Goal: Information Seeking & Learning: Learn about a topic

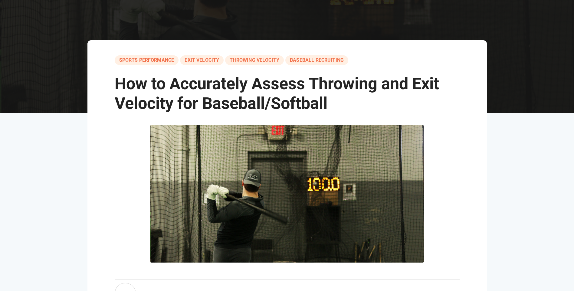
click at [272, 99] on span "How to Accurately Assess Throwing and Exit Velocity for Baseball/Softball" at bounding box center [277, 93] width 324 height 39
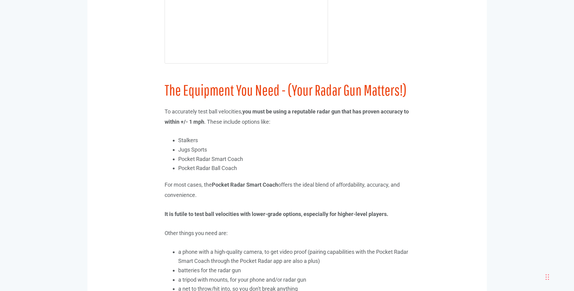
scroll to position [878, 0]
click at [238, 120] on span ". These include options like:" at bounding box center [237, 122] width 66 height 6
click at [299, 107] on p "To accurately test ball velocities, you must be using a reputable radar gun tha…" at bounding box center [287, 117] width 245 height 20
click at [315, 111] on span "you must be using a reputable radar gun that has proven accuracy to within +/- …" at bounding box center [287, 117] width 244 height 16
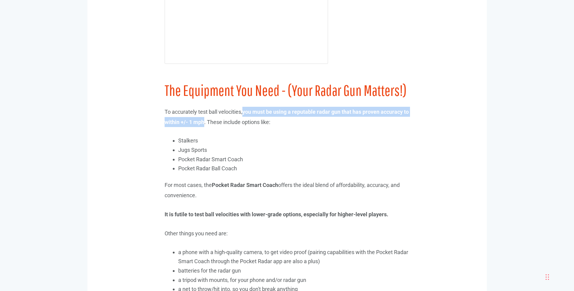
drag, startPoint x: 246, startPoint y: 112, endPoint x: 210, endPoint y: 127, distance: 39.0
click at [210, 127] on p "To accurately test ball velocities, you must be using a reputable radar gun tha…" at bounding box center [287, 117] width 245 height 20
copy span "you must be using a reputable radar gun that has proven accuracy to within +/- …"
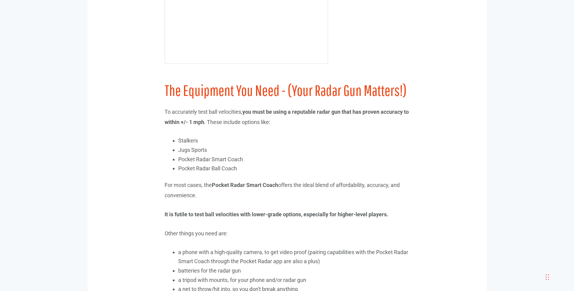
click at [315, 187] on span "For most cases, the Pocket Radar Smart Coach offers the ideal blend of affordab…" at bounding box center [282, 190] width 235 height 16
click at [238, 185] on span "Pocket Radar Smart Coach" at bounding box center [245, 185] width 66 height 6
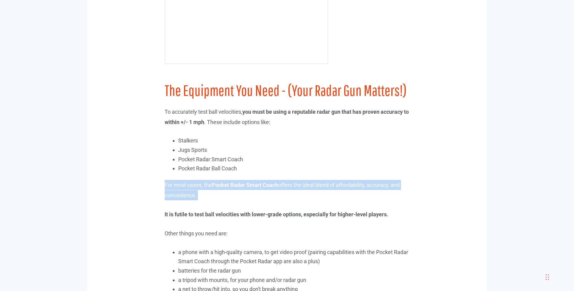
click at [238, 185] on span "Pocket Radar Smart Coach" at bounding box center [245, 185] width 66 height 6
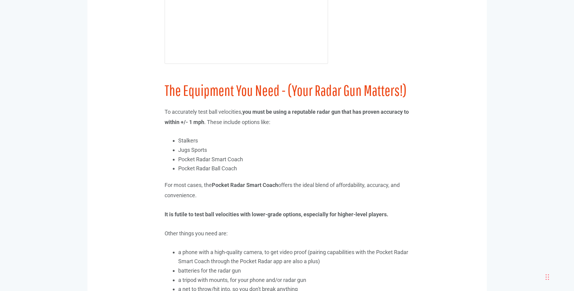
drag, startPoint x: 238, startPoint y: 185, endPoint x: 288, endPoint y: 215, distance: 58.7
click at [288, 215] on p "It is futile to test ball velocities with lower-grade options, especially for h…" at bounding box center [287, 214] width 245 height 10
click at [239, 212] on p "It is futile to test ball velocities with lower-grade options, especially for h…" at bounding box center [287, 214] width 245 height 10
drag, startPoint x: 244, startPoint y: 214, endPoint x: 430, endPoint y: 215, distance: 185.9
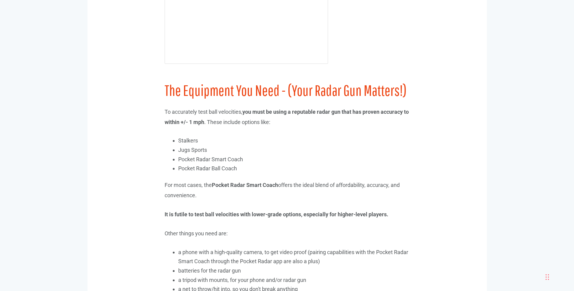
drag, startPoint x: 430, startPoint y: 215, endPoint x: 390, endPoint y: 233, distance: 43.3
click at [395, 230] on p "Other things you need are:" at bounding box center [287, 234] width 245 height 10
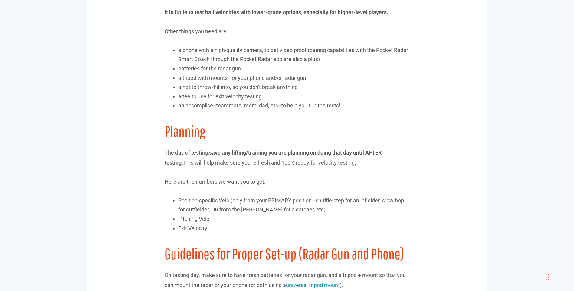
scroll to position [1120, 0]
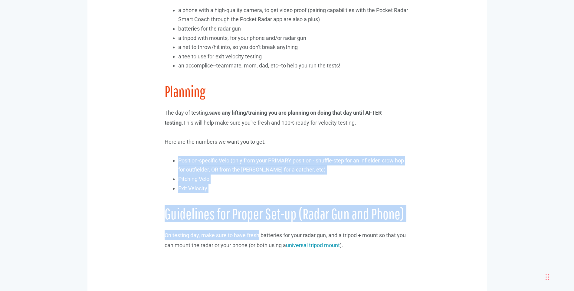
drag, startPoint x: 177, startPoint y: 161, endPoint x: 280, endPoint y: 233, distance: 125.9
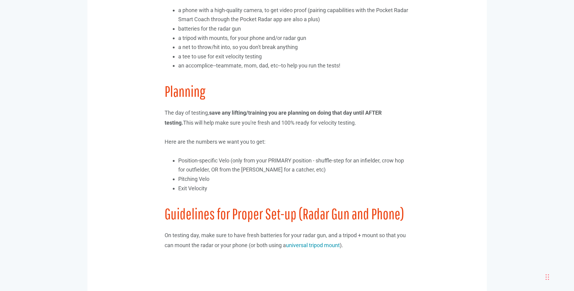
drag, startPoint x: 280, startPoint y: 233, endPoint x: 317, endPoint y: 252, distance: 41.7
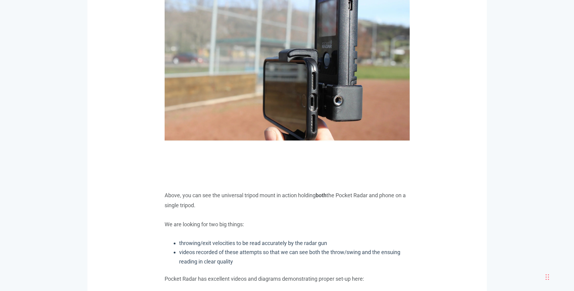
scroll to position [1453, 0]
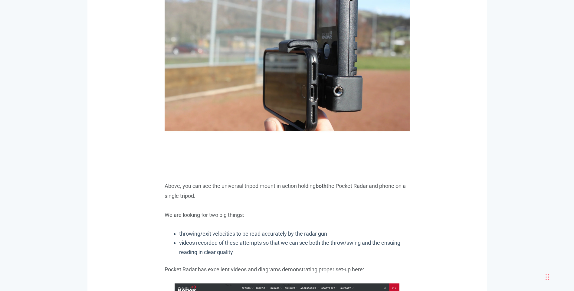
click at [251, 187] on p "Above, you can see the universal tripod mount in action holding both the Pocket…" at bounding box center [287, 191] width 245 height 20
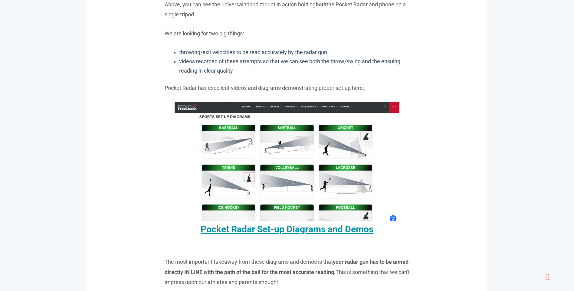
click at [335, 231] on link "Pocket Radar Set-up Diagrams and Demos" at bounding box center [287, 229] width 173 height 11
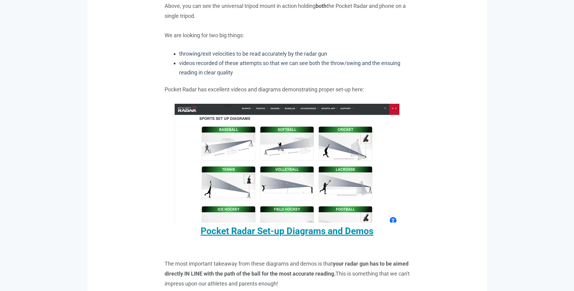
scroll to position [1633, 0]
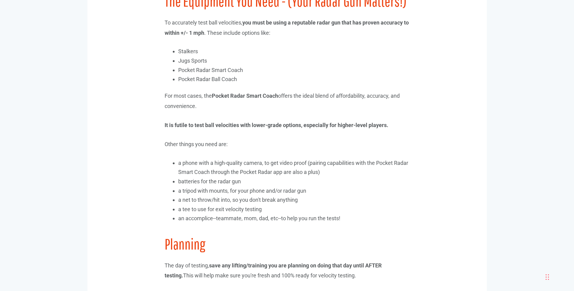
scroll to position [786, 0]
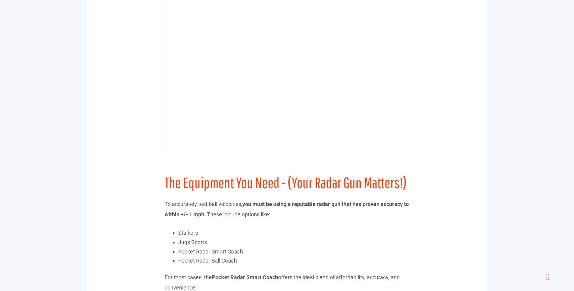
click at [286, 263] on li "Pocket Radar Ball Coach" at bounding box center [294, 260] width 232 height 9
